Goal: Task Accomplishment & Management: Use online tool/utility

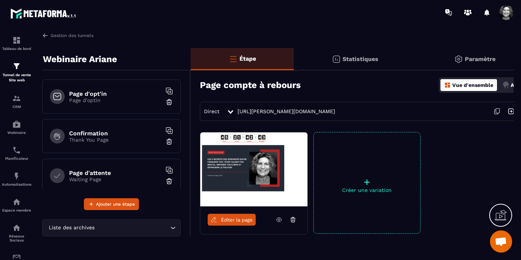
scroll to position [8793, 0]
click at [17, 102] on img at bounding box center [16, 98] width 9 height 9
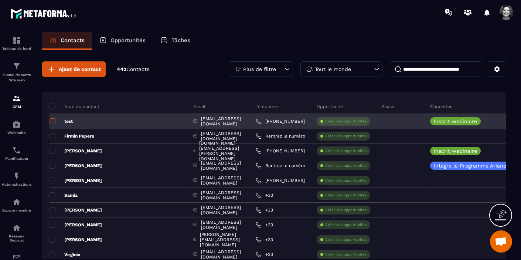
click at [53, 122] on span at bounding box center [52, 121] width 6 height 6
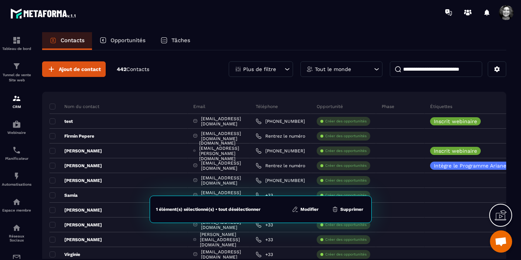
click at [354, 209] on button "Supprimer" at bounding box center [347, 208] width 36 height 7
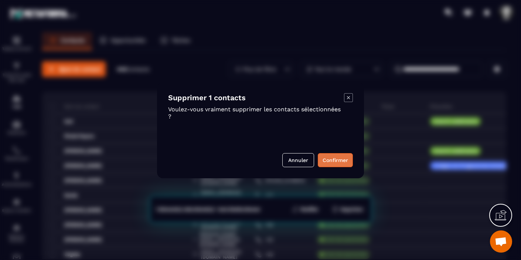
click at [343, 158] on button "Confirmer" at bounding box center [335, 160] width 35 height 14
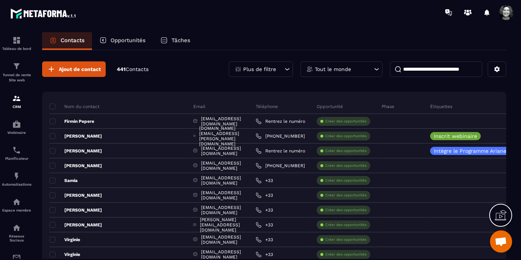
click at [287, 70] on icon at bounding box center [286, 68] width 7 height 7
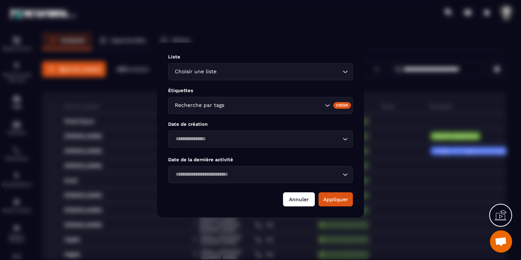
click at [297, 193] on button "Annuler" at bounding box center [299, 199] width 32 height 14
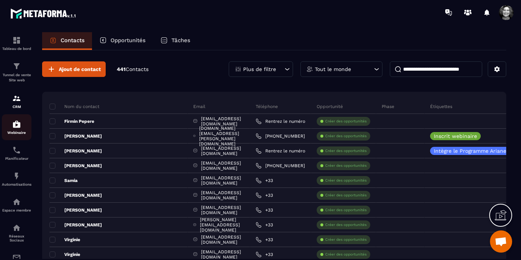
click at [16, 125] on img at bounding box center [16, 124] width 9 height 9
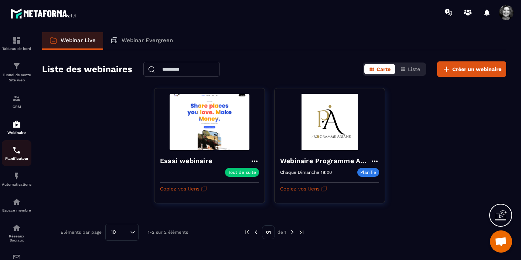
click at [17, 153] on img at bounding box center [16, 149] width 9 height 9
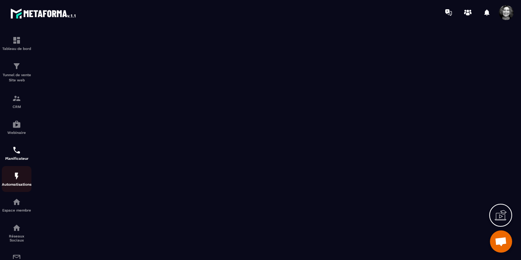
click at [18, 180] on img at bounding box center [16, 175] width 9 height 9
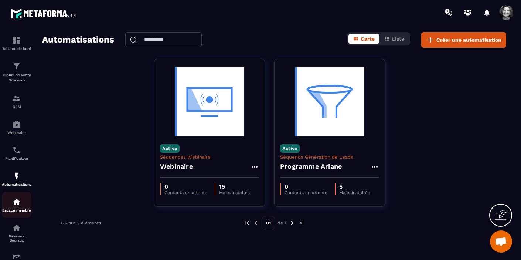
click at [17, 205] on img at bounding box center [16, 201] width 9 height 9
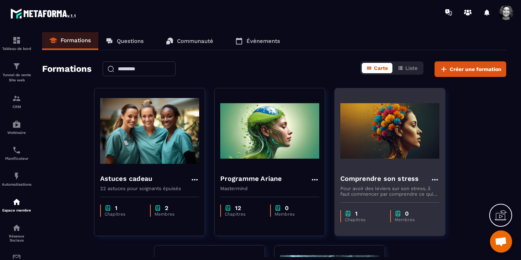
click at [394, 164] on img at bounding box center [389, 131] width 99 height 74
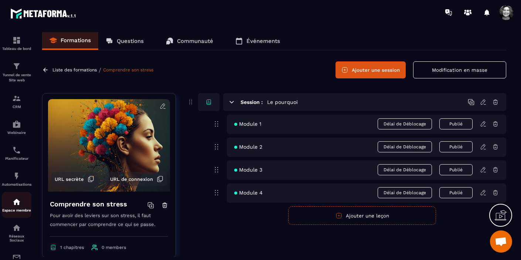
click at [16, 203] on img at bounding box center [16, 201] width 9 height 9
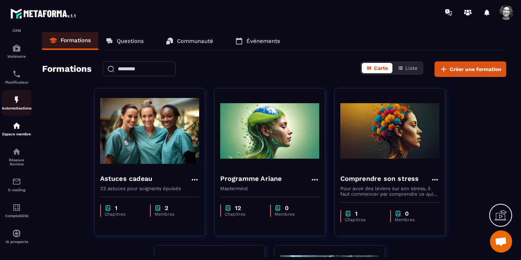
scroll to position [82, 0]
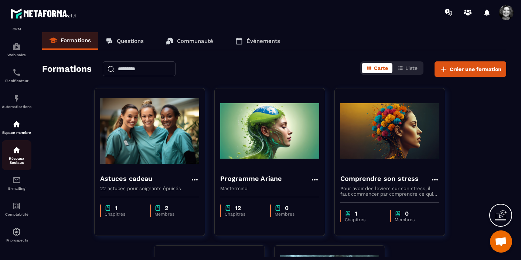
click at [16, 146] on img at bounding box center [16, 149] width 9 height 9
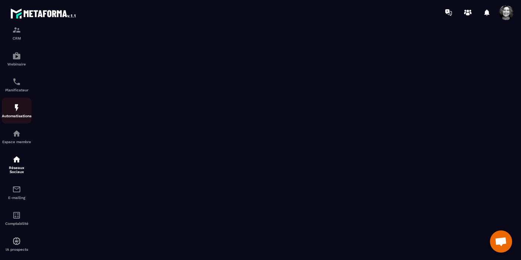
scroll to position [82, 0]
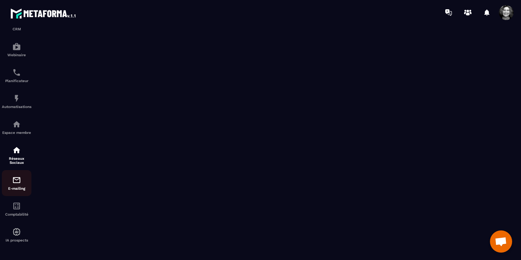
click at [16, 181] on img at bounding box center [16, 179] width 9 height 9
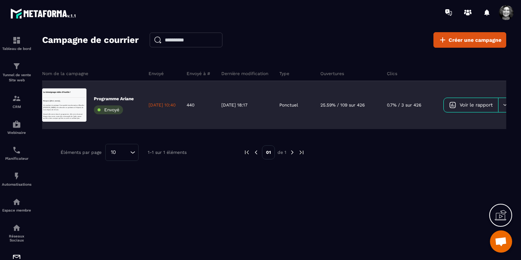
click at [488, 109] on link "Voir le rapport" at bounding box center [470, 105] width 54 height 14
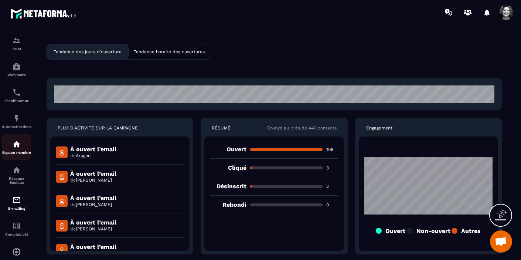
scroll to position [82, 0]
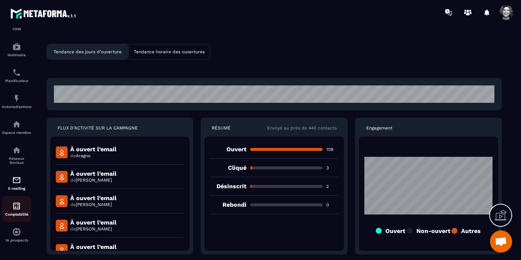
click at [18, 210] on div "Comptabilité" at bounding box center [17, 208] width 30 height 15
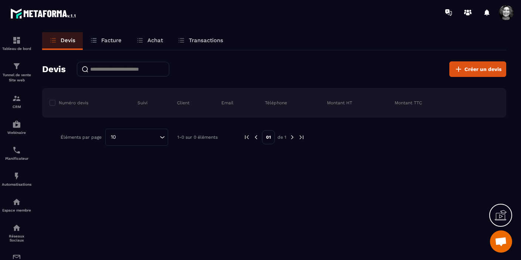
click at [113, 42] on p "Facture" at bounding box center [111, 40] width 20 height 7
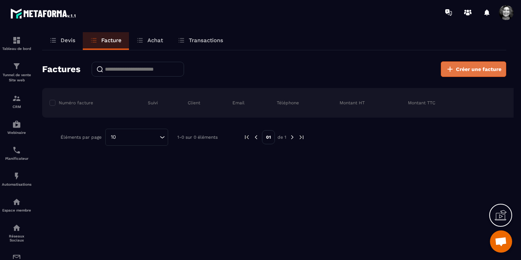
click at [479, 68] on span "Créer une facture" at bounding box center [478, 68] width 45 height 7
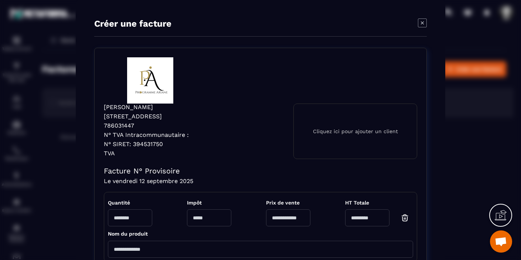
click at [423, 24] on icon "Modal window" at bounding box center [422, 22] width 9 height 9
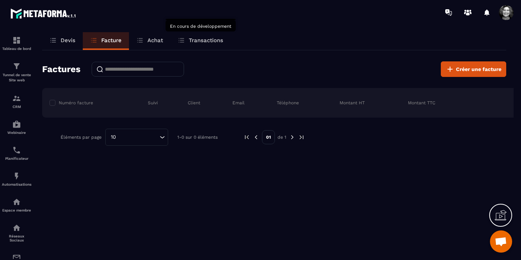
click at [206, 40] on p "Transactions" at bounding box center [206, 40] width 34 height 7
click at [152, 38] on p "Achat" at bounding box center [155, 40] width 16 height 7
click at [63, 40] on p "Devis" at bounding box center [68, 40] width 15 height 7
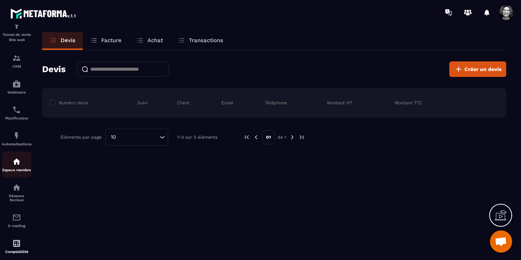
scroll to position [82, 0]
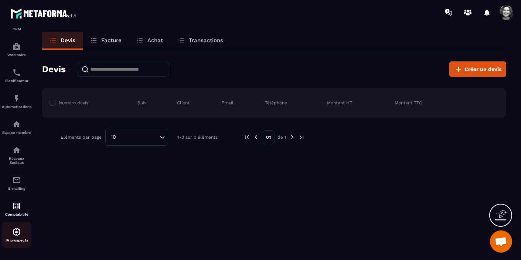
click at [16, 235] on img at bounding box center [16, 231] width 9 height 9
click at [16, 234] on img at bounding box center [16, 231] width 9 height 9
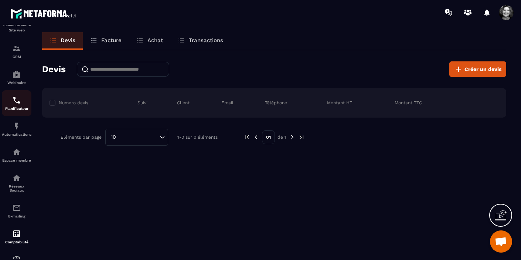
scroll to position [0, 0]
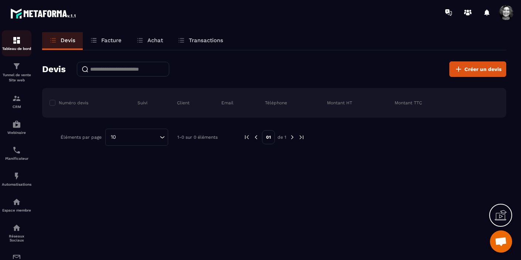
click at [18, 44] on img at bounding box center [16, 40] width 9 height 9
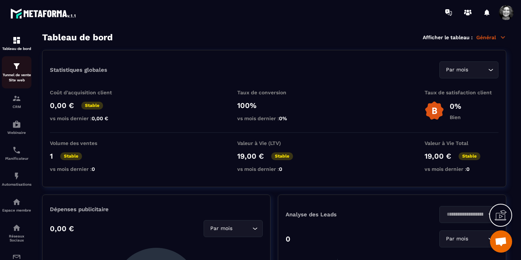
click at [16, 72] on p "Tunnel de vente Site web" at bounding box center [17, 77] width 30 height 10
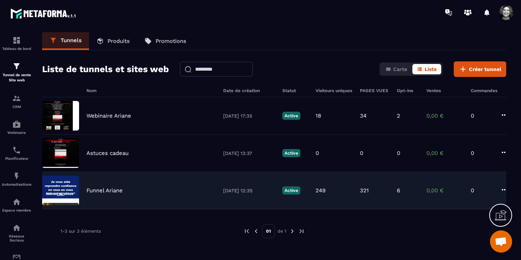
click at [67, 186] on img at bounding box center [60, 190] width 37 height 30
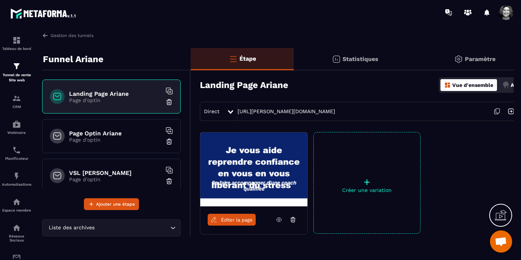
click at [368, 183] on p "+" at bounding box center [366, 181] width 106 height 10
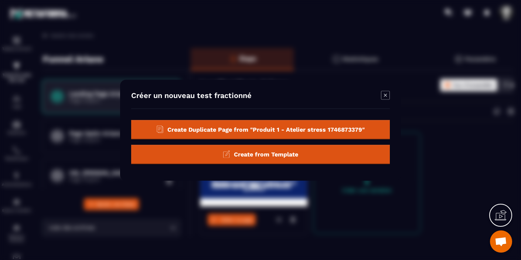
click at [273, 153] on span "Create from Template" at bounding box center [266, 153] width 64 height 7
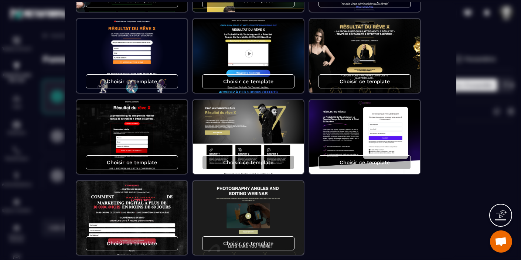
scroll to position [599, 0]
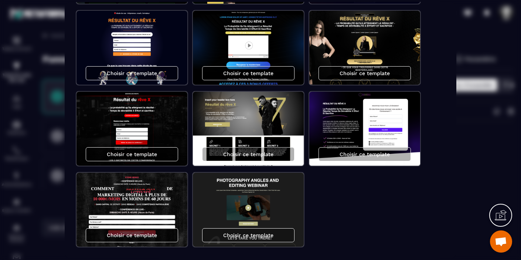
click at [148, 236] on p "Choisir ce template" at bounding box center [132, 235] width 50 height 6
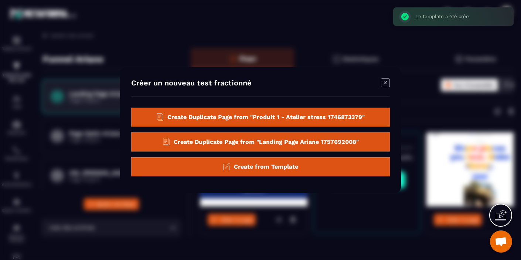
scroll to position [0, 0]
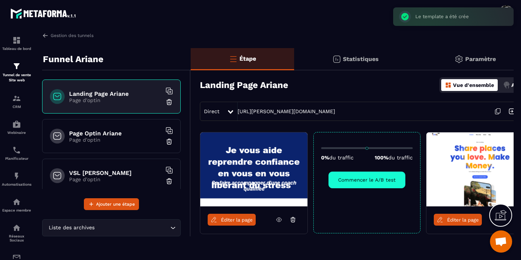
click at [457, 222] on span "Éditer la page" at bounding box center [463, 220] width 32 height 6
